Goal: Task Accomplishment & Management: Manage account settings

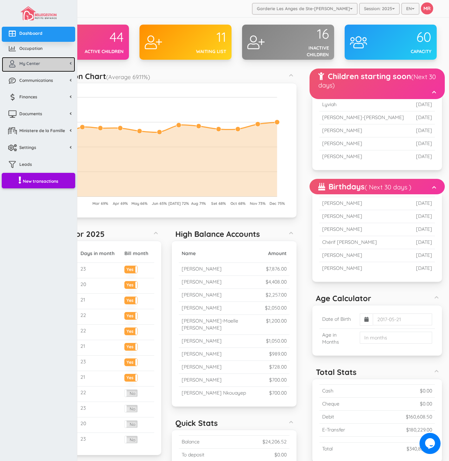
click at [17, 62] on icon at bounding box center [12, 63] width 14 height 7
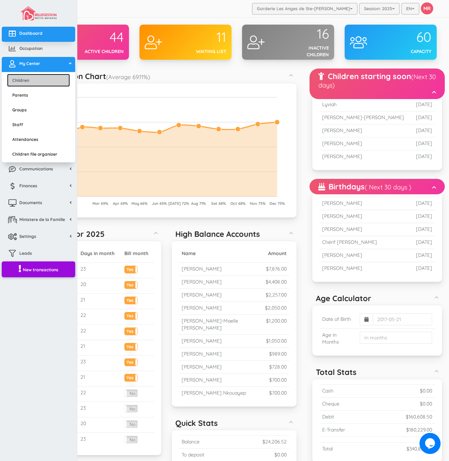
click at [29, 75] on link "Children" at bounding box center [38, 80] width 63 height 13
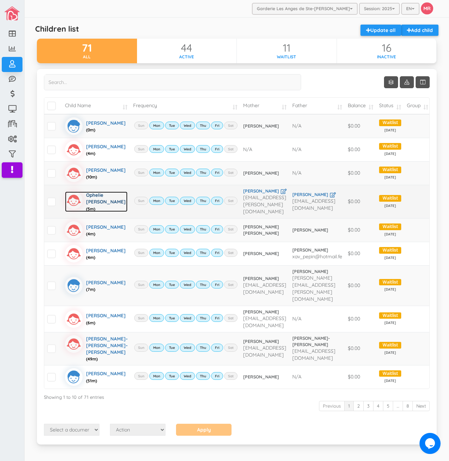
click at [92, 201] on div "Ophelie Savard (5m)" at bounding box center [106, 202] width 41 height 20
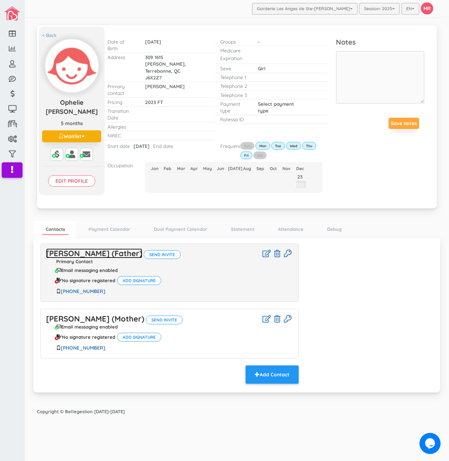
click at [99, 248] on link "Nicolas Bergeron Savard (Father)" at bounding box center [94, 253] width 96 height 10
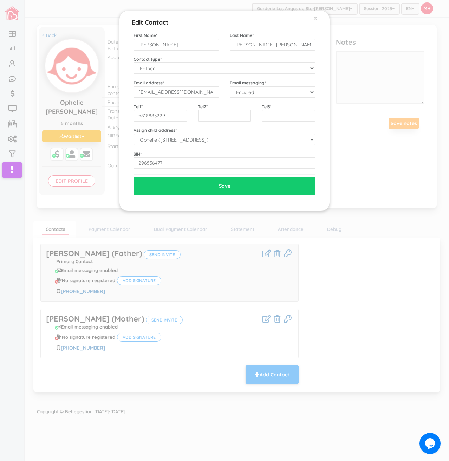
click at [189, 102] on div "First Name * Nicolas Last Name * Bergeron Savard Contact type * Mother Father G…" at bounding box center [225, 100] width 182 height 137
click at [189, 97] on input "nicolassavard33@gmail.com" at bounding box center [177, 92] width 86 height 12
click at [167, 121] on input "5818883229" at bounding box center [161, 116] width 54 height 12
click at [180, 112] on input "5818883229" at bounding box center [161, 116] width 54 height 12
click at [242, 394] on div "Edit Contact × Close First Name * Nicolas Last Name * Bergeron Savard Contact t…" at bounding box center [224, 230] width 449 height 461
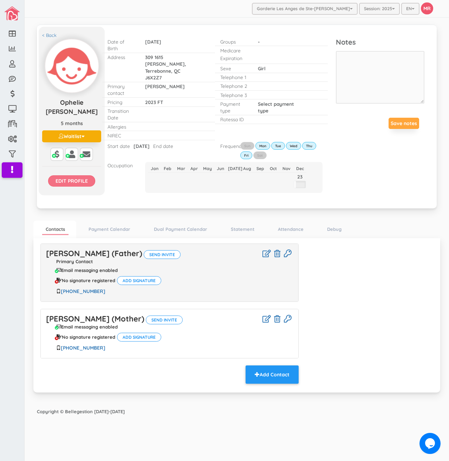
click at [66, 175] on input "Edit profile" at bounding box center [71, 180] width 47 height 11
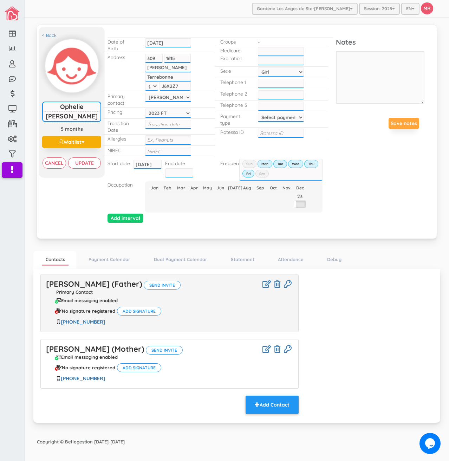
click at [259, 117] on select "Select payment type 1 payment on 1st 2 payments 50/50 1 payment on 15th Custom …" at bounding box center [281, 117] width 46 height 9
select select "2"
click at [258, 113] on select "Select payment type 1 payment on 1st 2 payments 50/50 1 payment on 15th Custom …" at bounding box center [281, 117] width 46 height 9
click at [281, 132] on input "text" at bounding box center [281, 133] width 46 height 9
paste input "Nicolas Bergeron-Savard-MVnCDE"
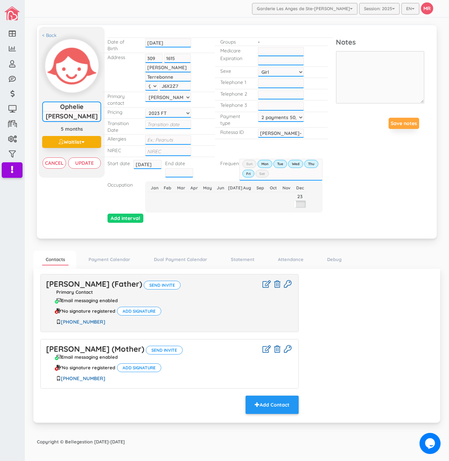
scroll to position [0, 37]
type input "Nicolas Bergeron-Savard-MVnCDE"
click at [366, 161] on div "< Back Ophelie Savard Ophelie Savard 5 months Waitlist Active Inactive Waitlist…" at bounding box center [237, 130] width 396 height 201
click at [97, 163] on input "Update" at bounding box center [84, 162] width 32 height 11
